Goal: Information Seeking & Learning: Find contact information

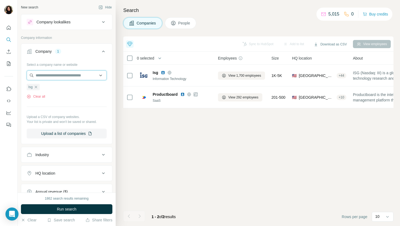
click at [60, 75] on input "text" at bounding box center [67, 76] width 80 height 10
paste input "**********"
click at [71, 79] on input "**********" at bounding box center [67, 76] width 80 height 10
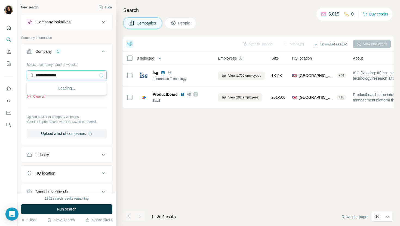
paste input "*********"
type input "**********"
click at [57, 93] on p "[DOMAIN_NAME]" at bounding box center [55, 92] width 26 height 5
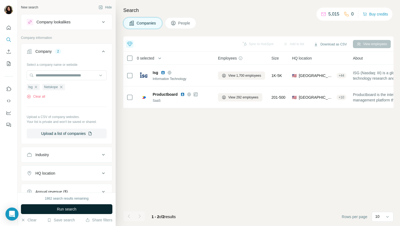
click at [61, 210] on span "Run search" at bounding box center [67, 209] width 20 height 5
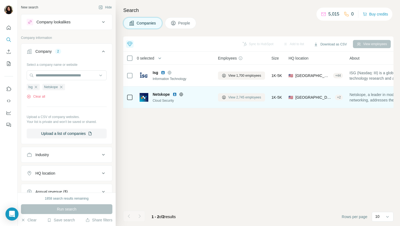
click at [239, 98] on span "View 2,745 employees" at bounding box center [244, 97] width 33 height 5
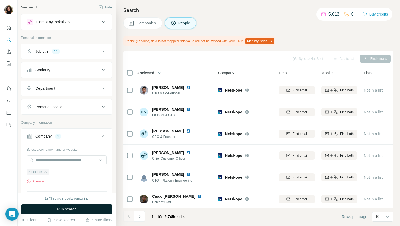
click at [78, 212] on button "Run search" at bounding box center [66, 210] width 91 height 10
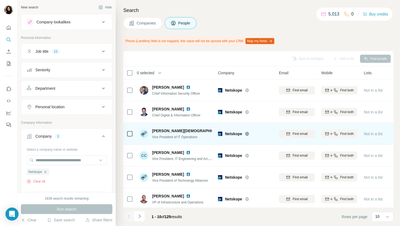
click at [230, 130] on img at bounding box center [232, 131] width 4 height 4
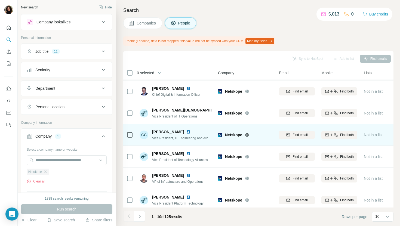
scroll to position [30, 0]
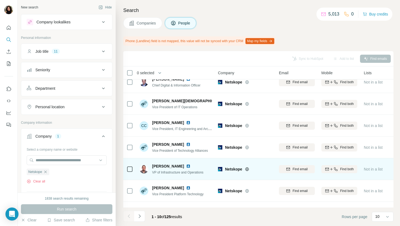
click at [189, 166] on img at bounding box center [188, 166] width 4 height 4
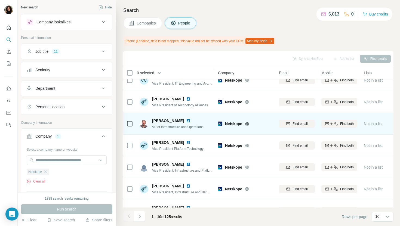
scroll to position [90, 0]
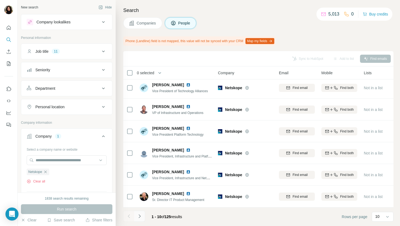
click at [141, 217] on icon "Navigate to next page" at bounding box center [139, 216] width 5 height 5
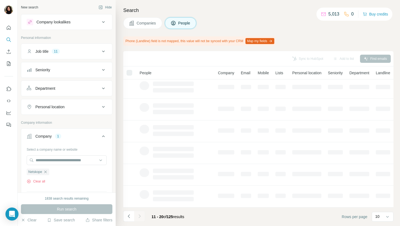
scroll to position [0, 0]
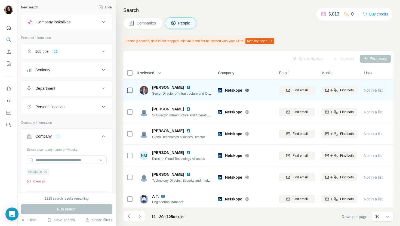
click at [186, 87] on img at bounding box center [188, 87] width 4 height 4
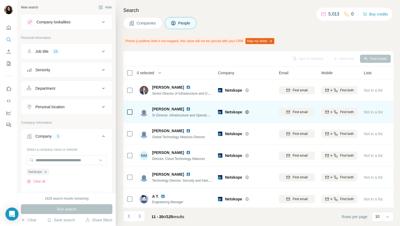
click at [186, 109] on img at bounding box center [188, 109] width 4 height 4
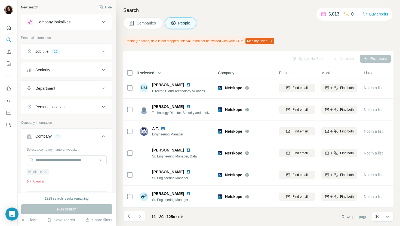
scroll to position [90, 0]
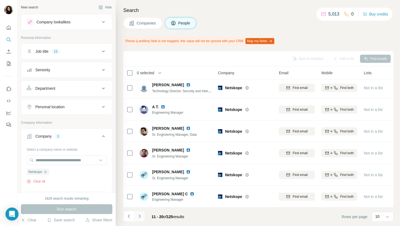
click at [138, 216] on icon "Navigate to next page" at bounding box center [139, 216] width 5 height 5
click at [144, 214] on button "Navigate to next page" at bounding box center [139, 216] width 11 height 11
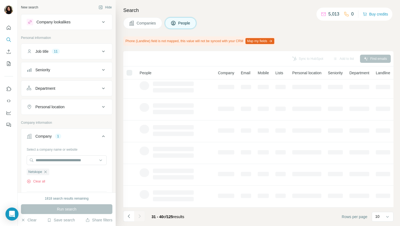
scroll to position [0, 0]
